Goal: Navigation & Orientation: Understand site structure

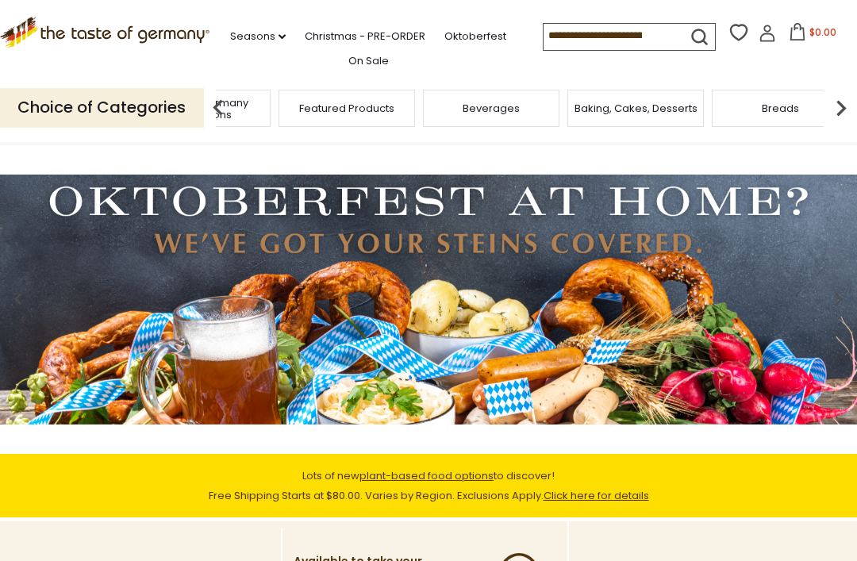
click at [266, 101] on span "Taste of Germany Collections" at bounding box center [202, 109] width 127 height 24
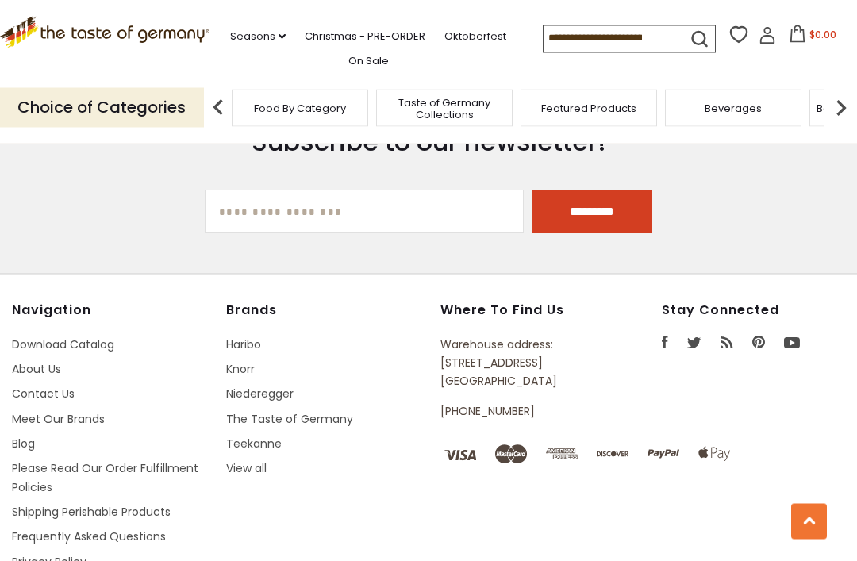
scroll to position [4069, 0]
click at [240, 374] on link "Knorr" at bounding box center [240, 369] width 29 height 16
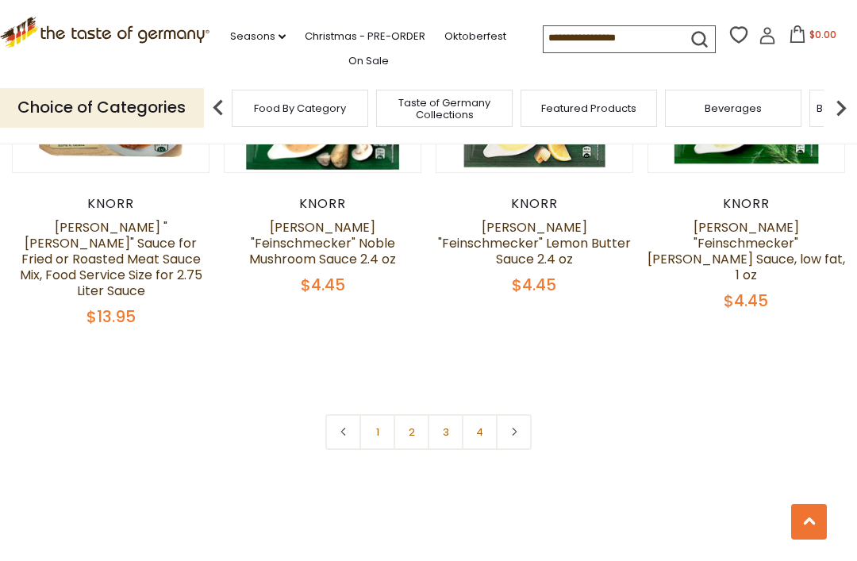
scroll to position [3304, 0]
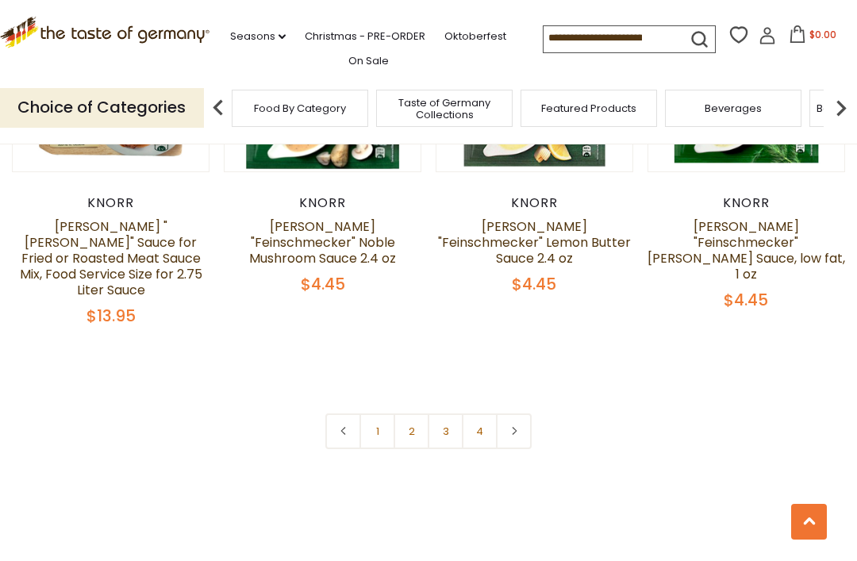
click at [519, 413] on link at bounding box center [514, 431] width 36 height 36
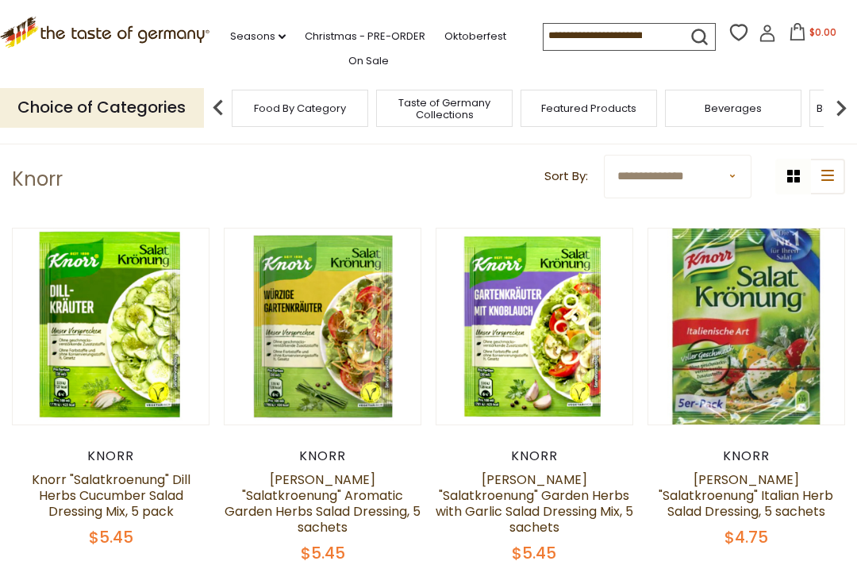
scroll to position [51, 0]
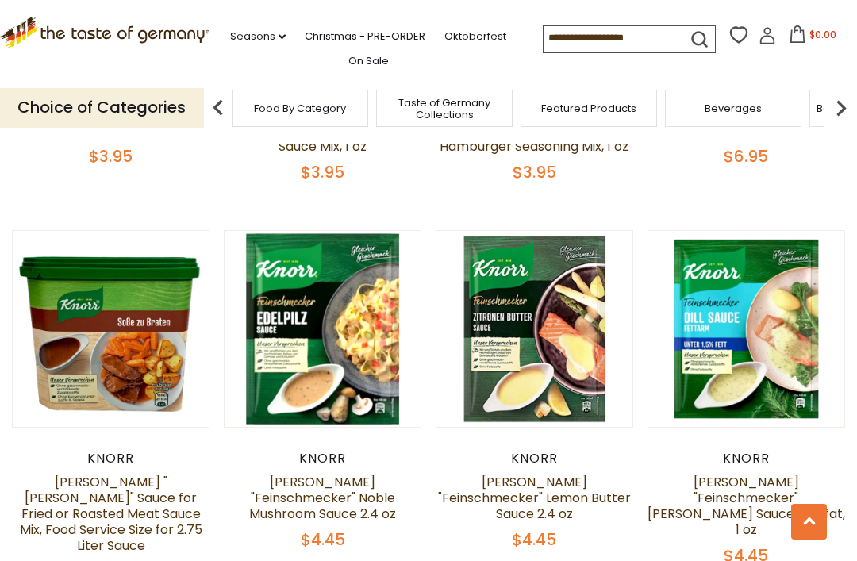
scroll to position [3049, 0]
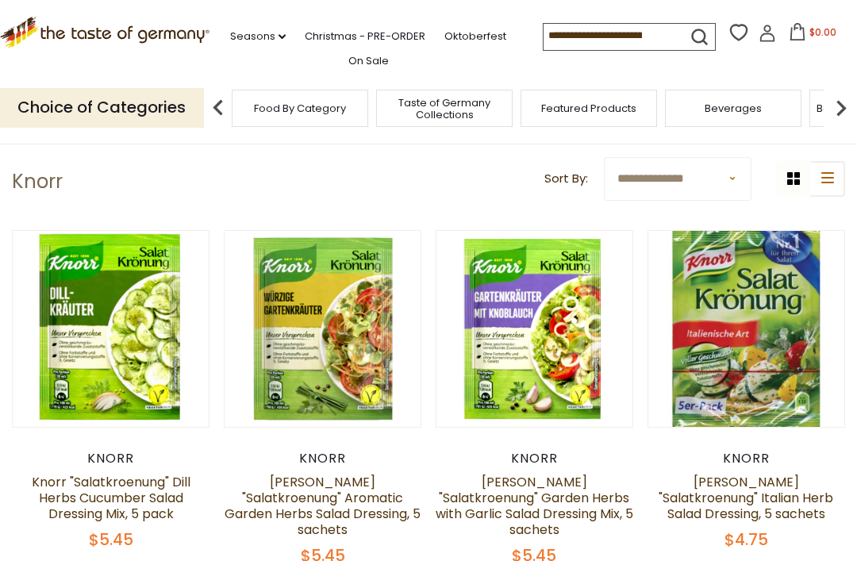
scroll to position [51, 0]
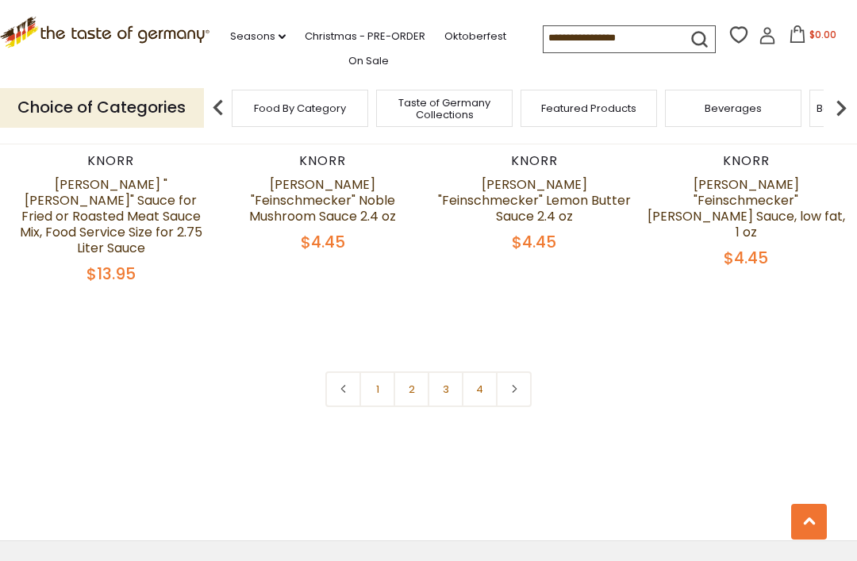
click at [521, 371] on link at bounding box center [514, 389] width 36 height 36
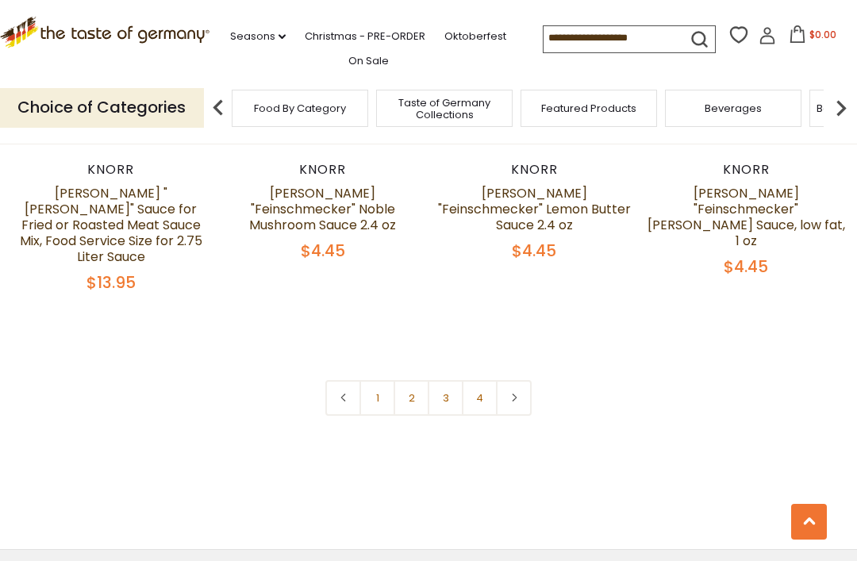
click at [521, 380] on link at bounding box center [514, 398] width 36 height 36
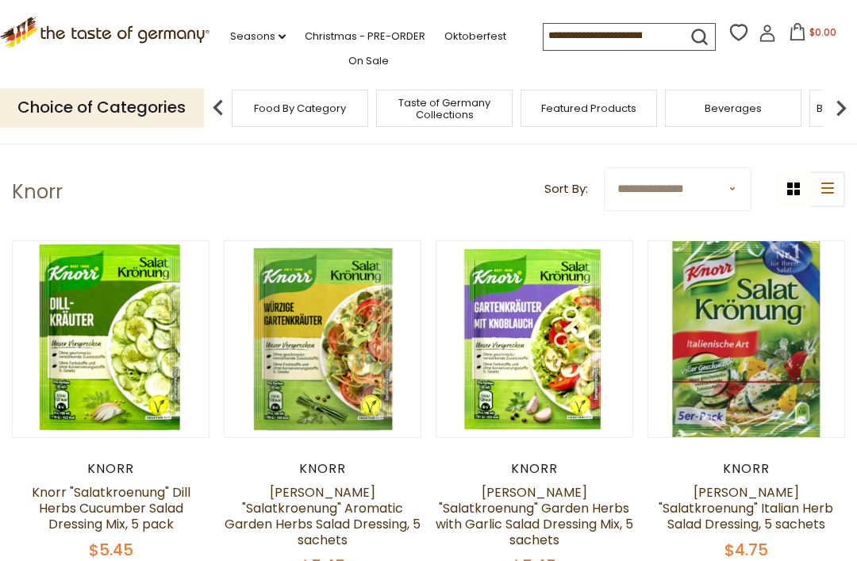
scroll to position [0, 0]
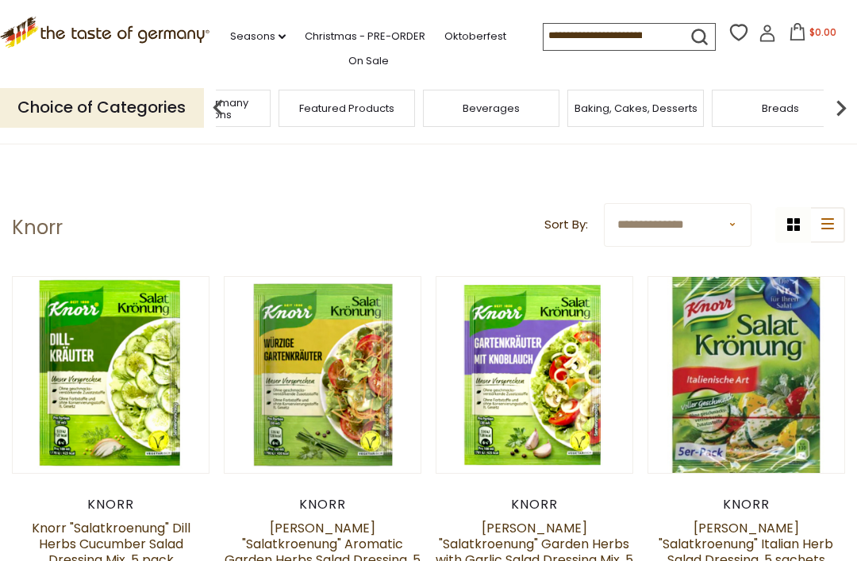
click at [266, 107] on span "Taste of Germany Collections" at bounding box center [202, 109] width 127 height 24
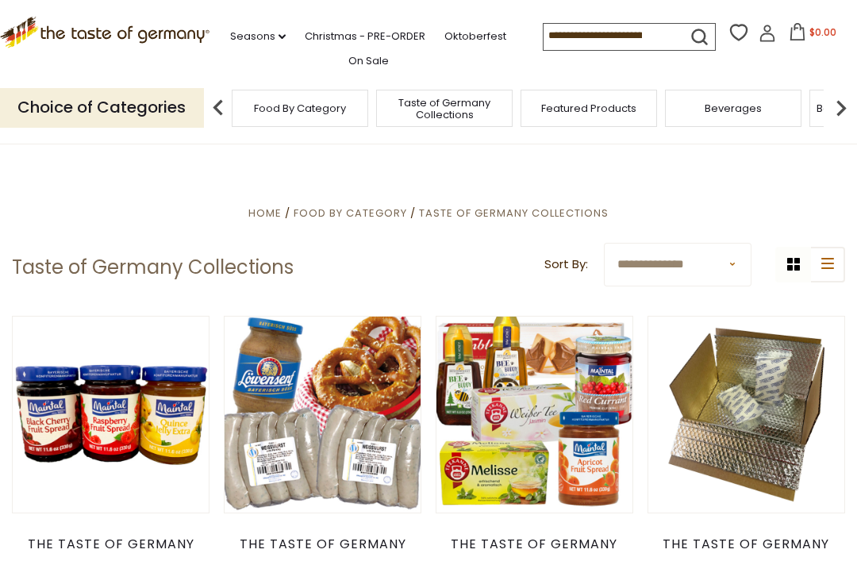
click at [349, 219] on span "Food By Category" at bounding box center [350, 212] width 113 height 15
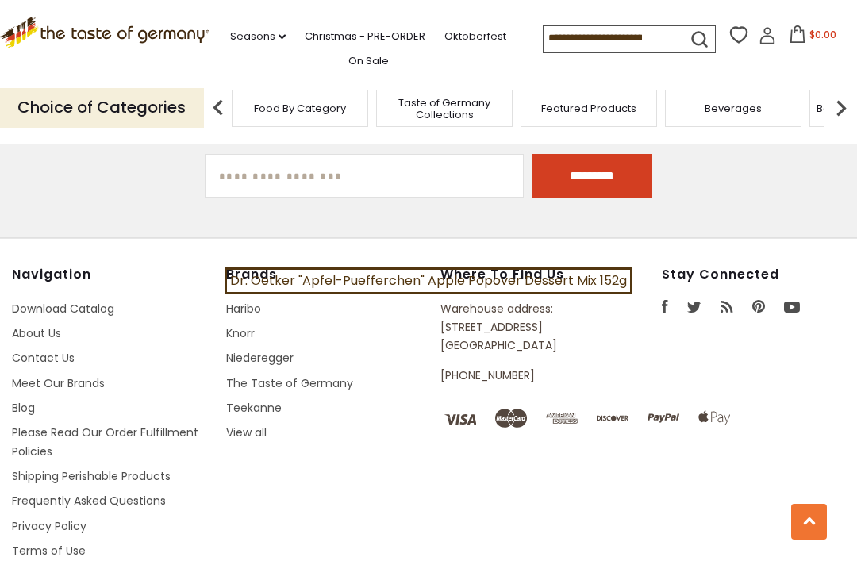
scroll to position [4219, 0]
click at [256, 436] on link "View all" at bounding box center [246, 433] width 40 height 16
